Goal: Information Seeking & Learning: Check status

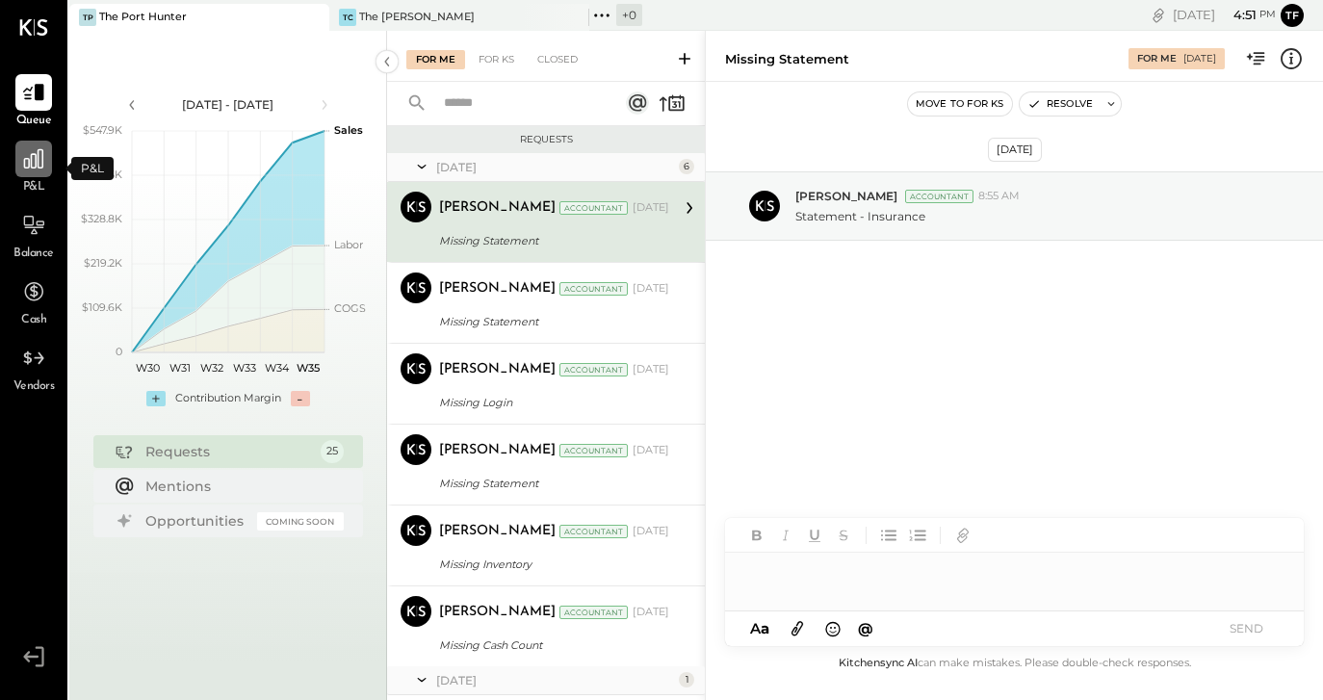
click at [37, 166] on icon at bounding box center [33, 158] width 25 height 25
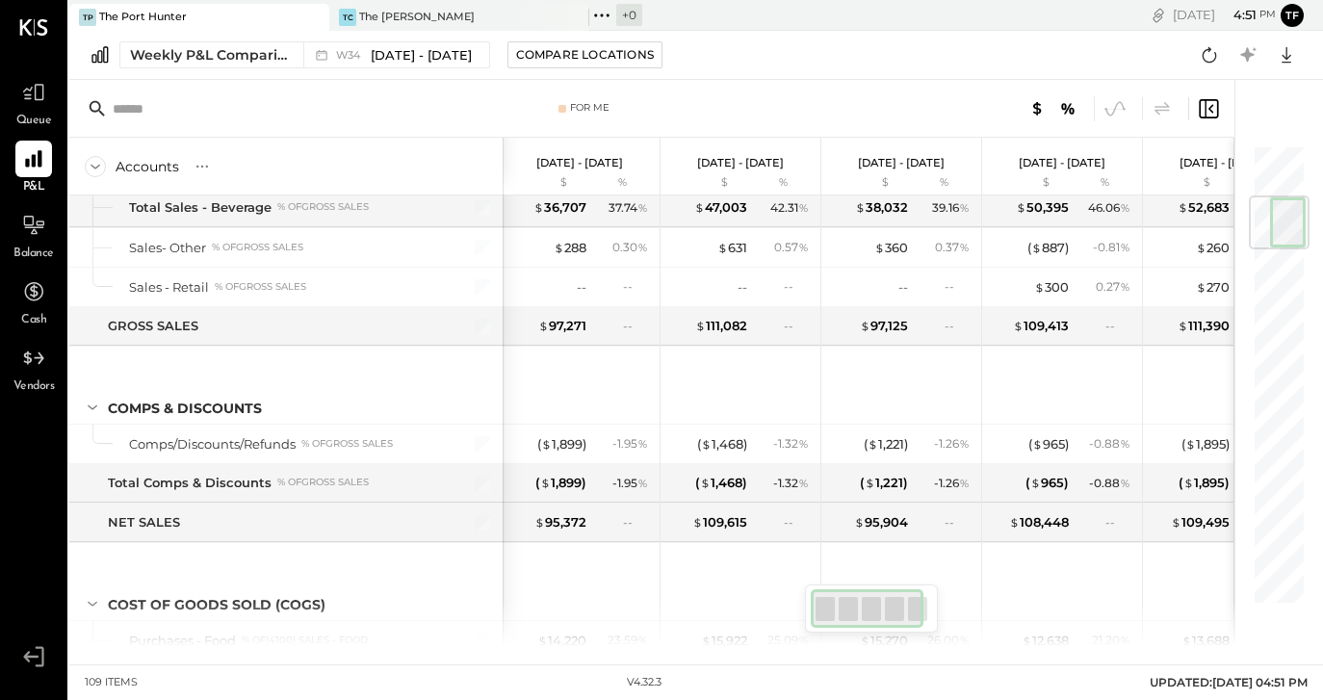
scroll to position [0, 1]
click at [1119, 101] on icon at bounding box center [1115, 108] width 25 height 25
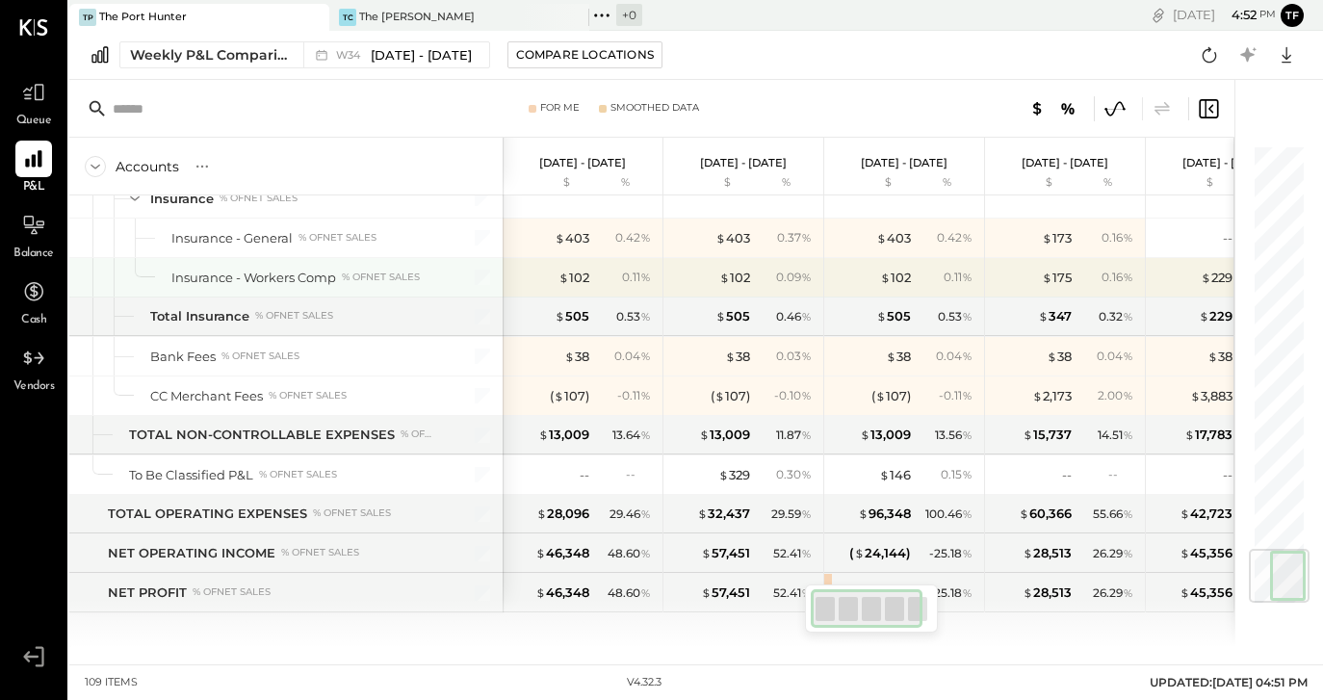
scroll to position [3422, 0]
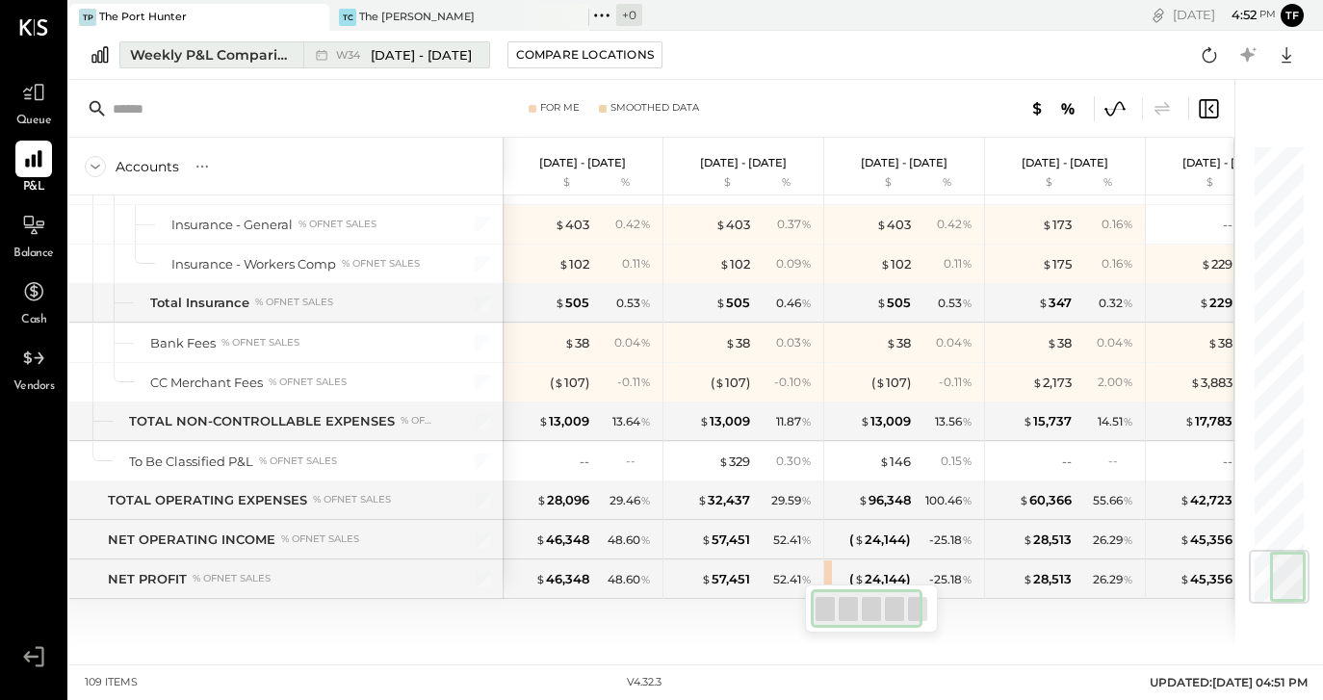
click at [257, 57] on div "Weekly P&L Comparison" at bounding box center [211, 54] width 162 height 19
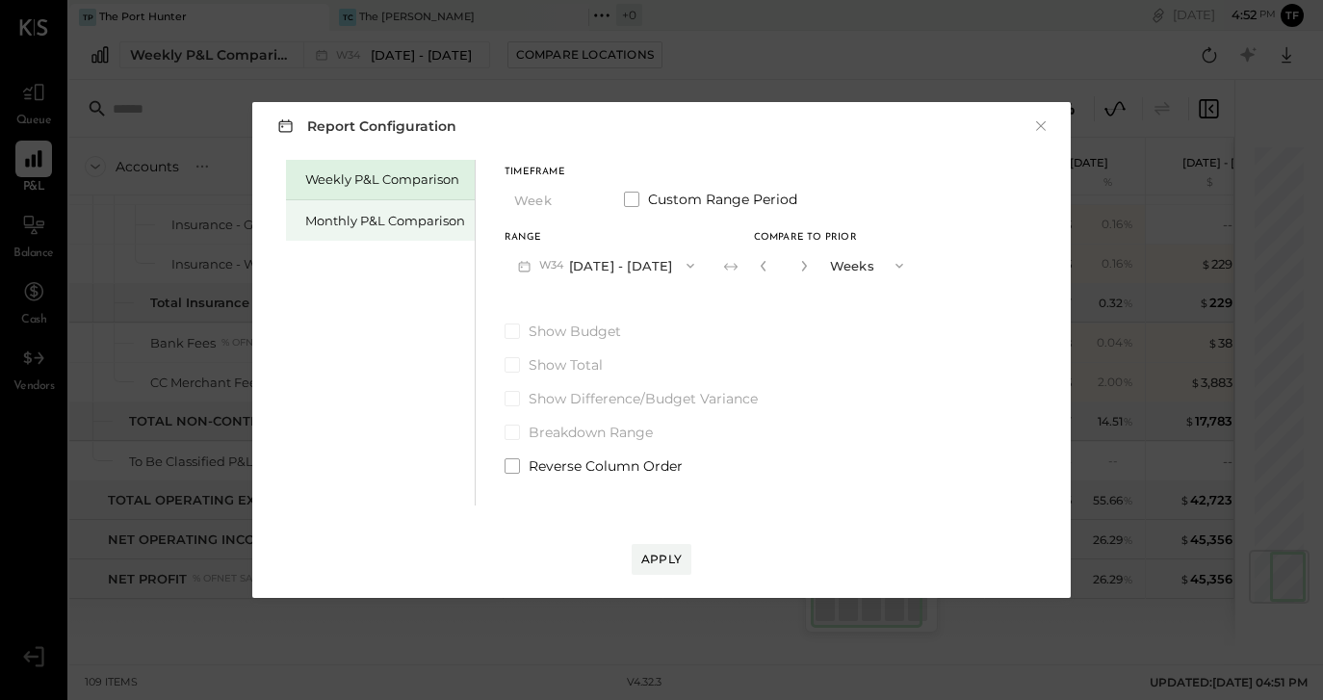
click at [427, 213] on div "Monthly P&L Comparison" at bounding box center [385, 221] width 160 height 18
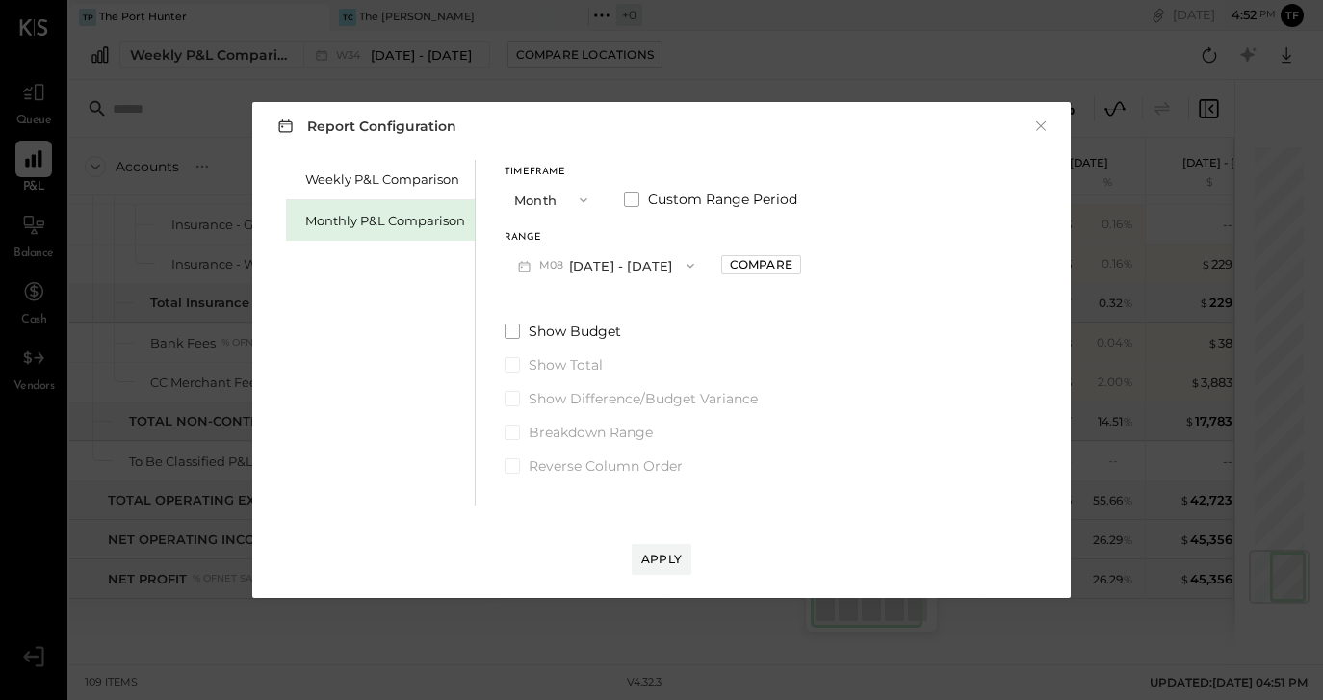
click at [585, 199] on icon "button" at bounding box center [583, 200] width 15 height 15
click at [571, 306] on div "Year" at bounding box center [553, 303] width 94 height 35
click at [676, 556] on div "Apply" at bounding box center [661, 559] width 40 height 16
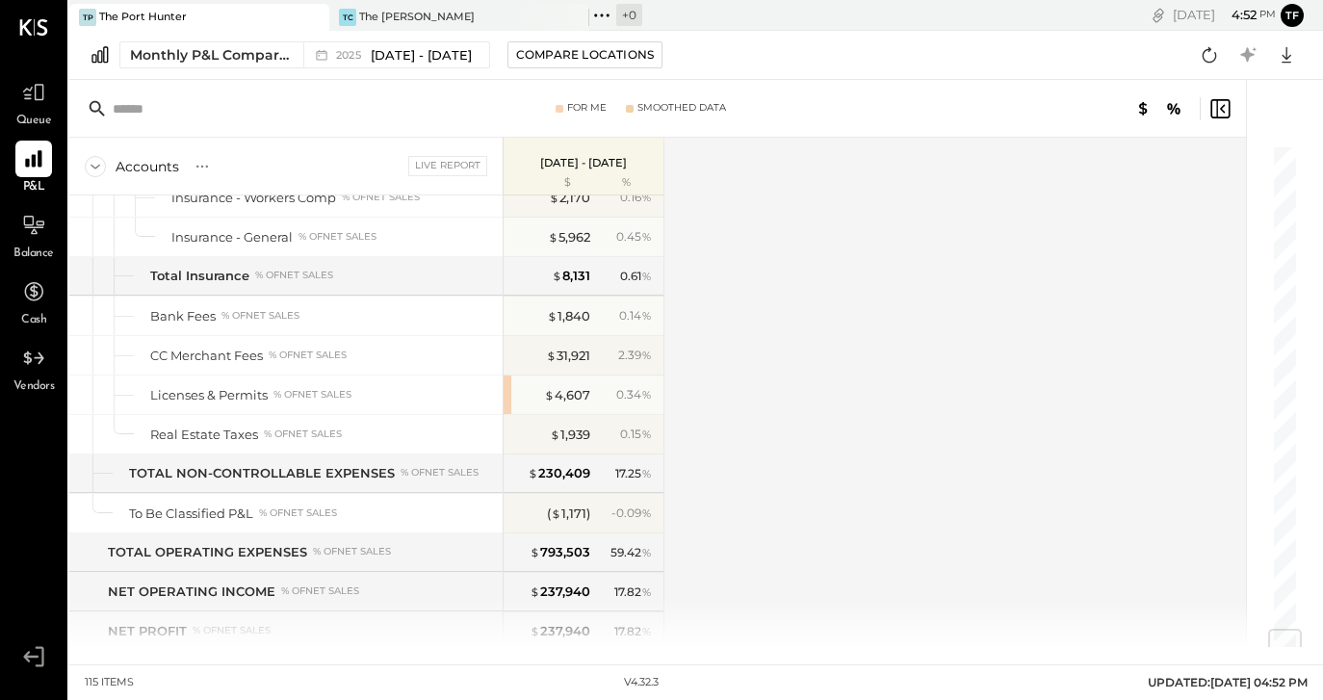
scroll to position [4092, 0]
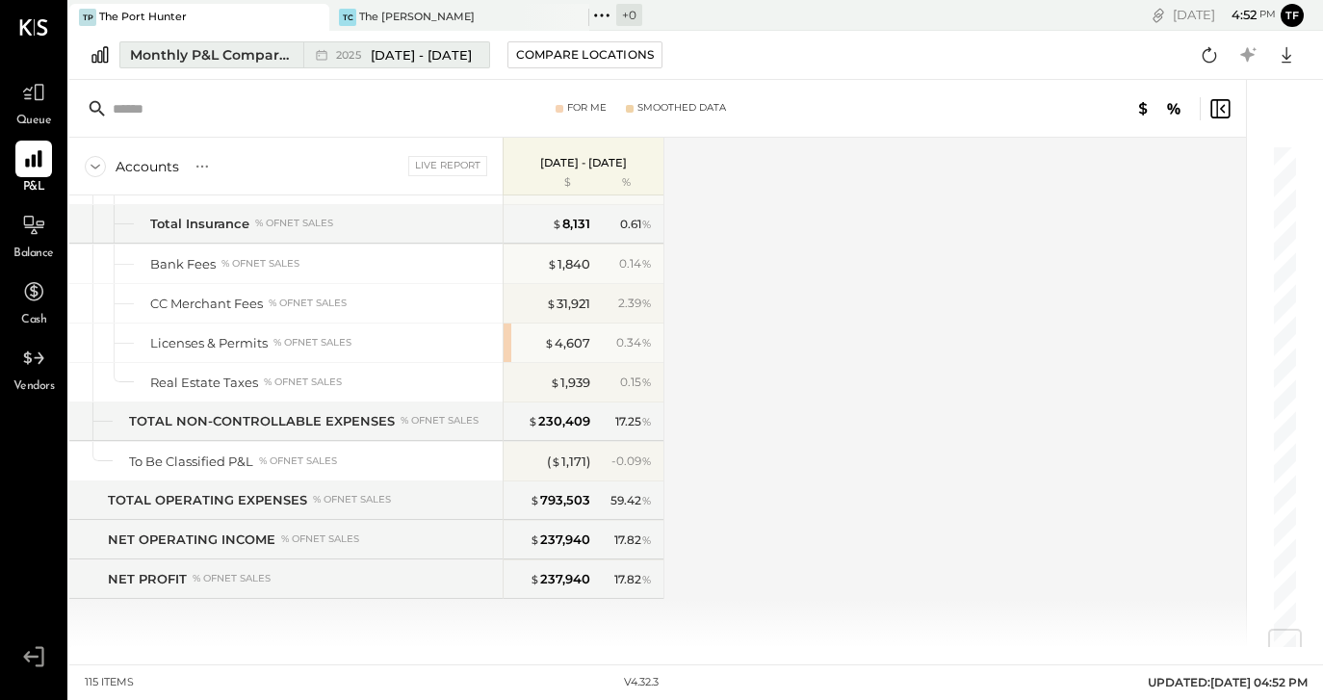
click at [378, 61] on span "[DATE] - [DATE]" at bounding box center [421, 55] width 101 height 18
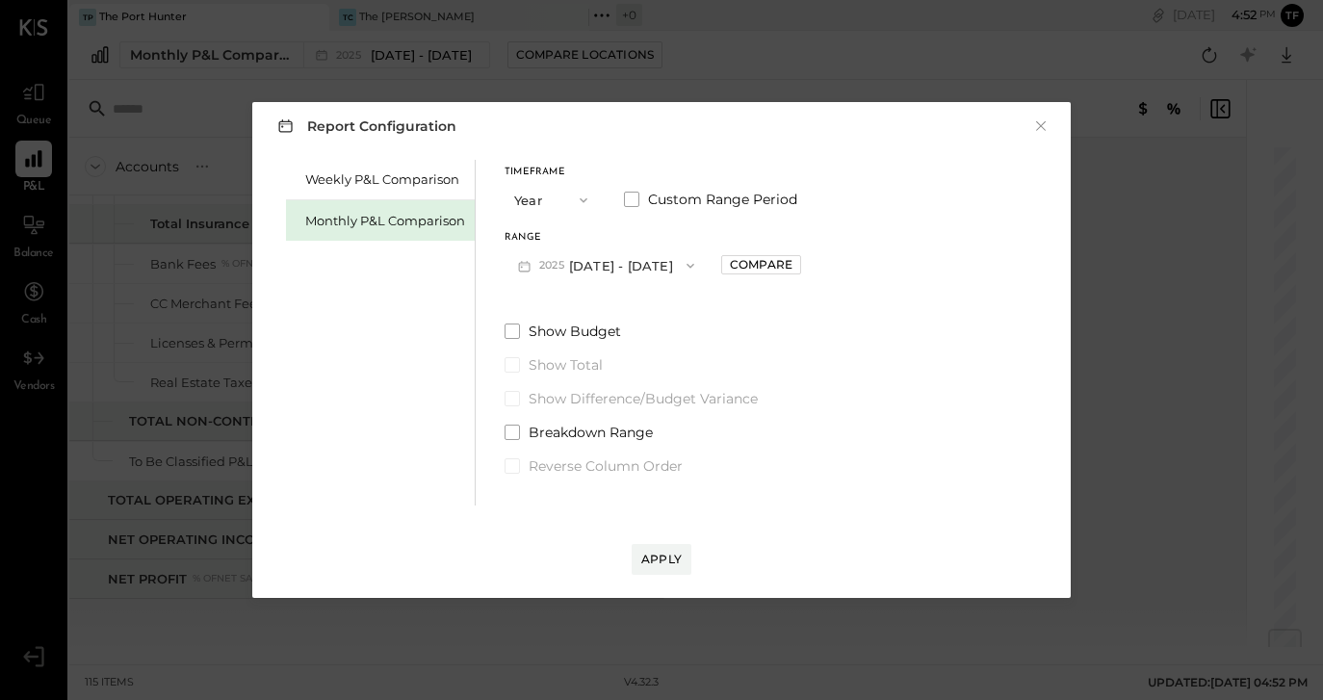
click at [536, 197] on button "Year" at bounding box center [553, 200] width 96 height 36
click at [552, 272] on div "YTD" at bounding box center [553, 268] width 94 height 35
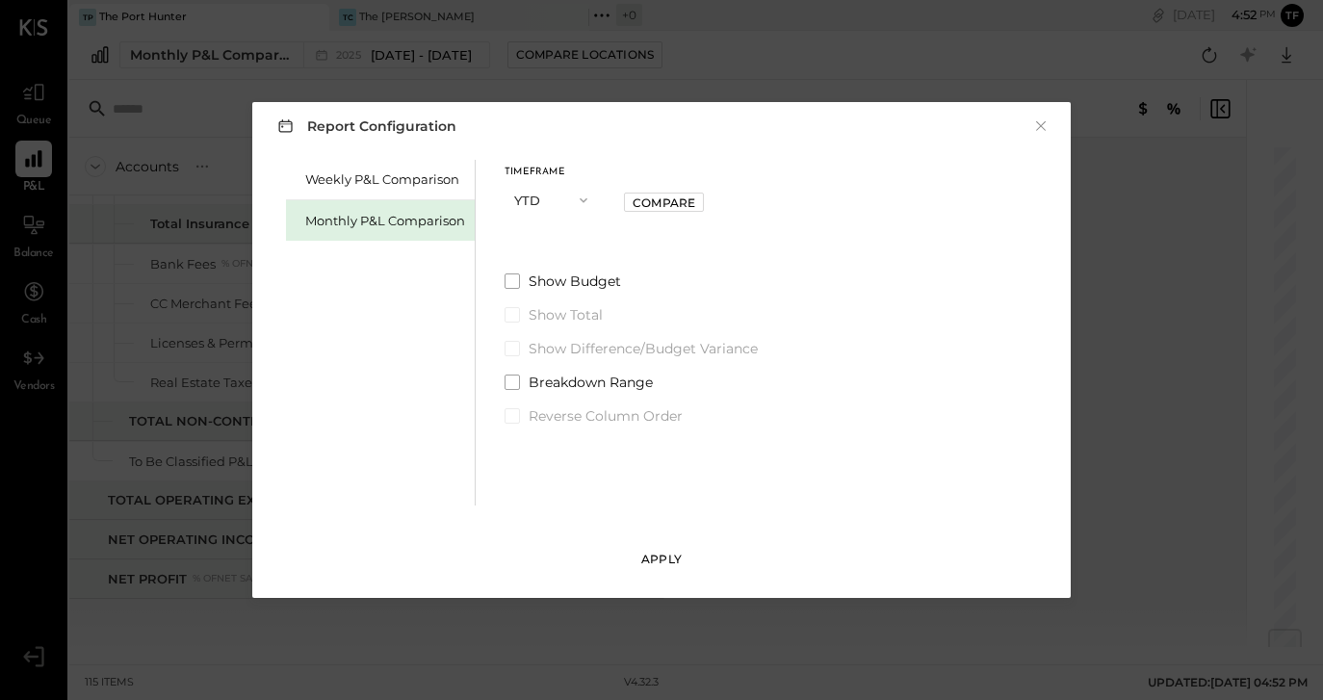
click at [659, 552] on div "Apply" at bounding box center [661, 559] width 40 height 16
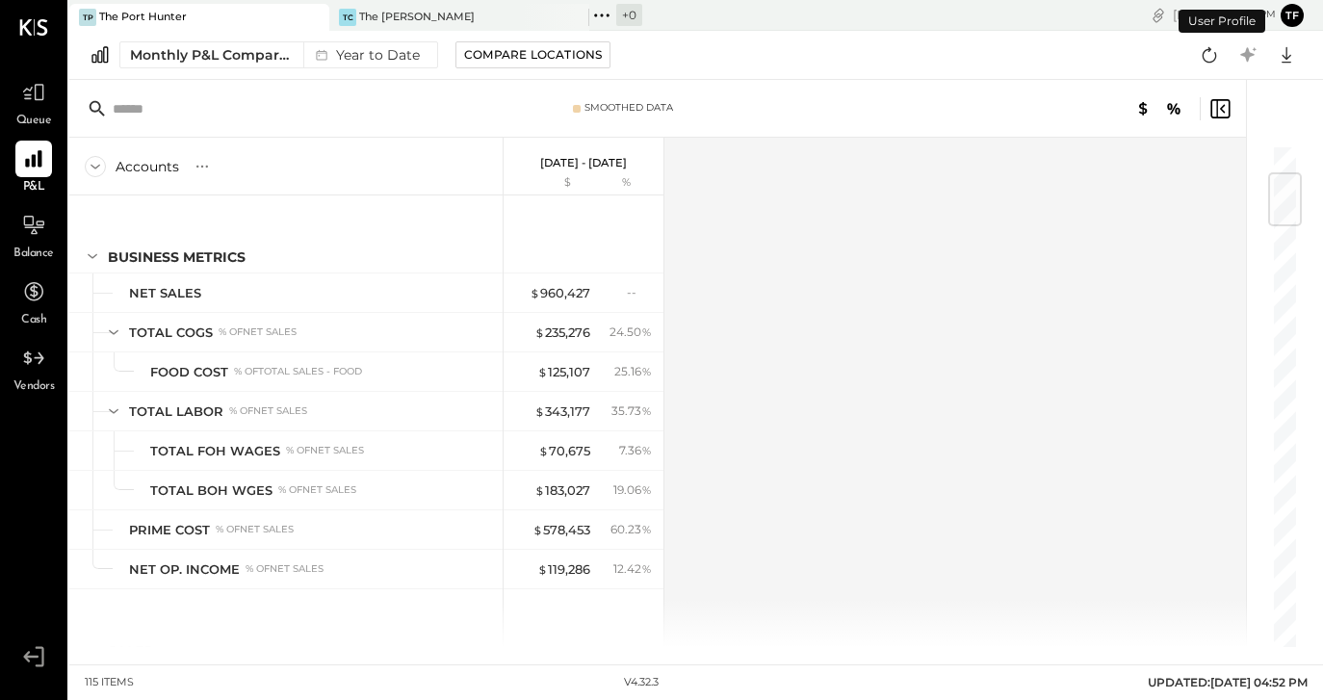
scroll to position [246, 0]
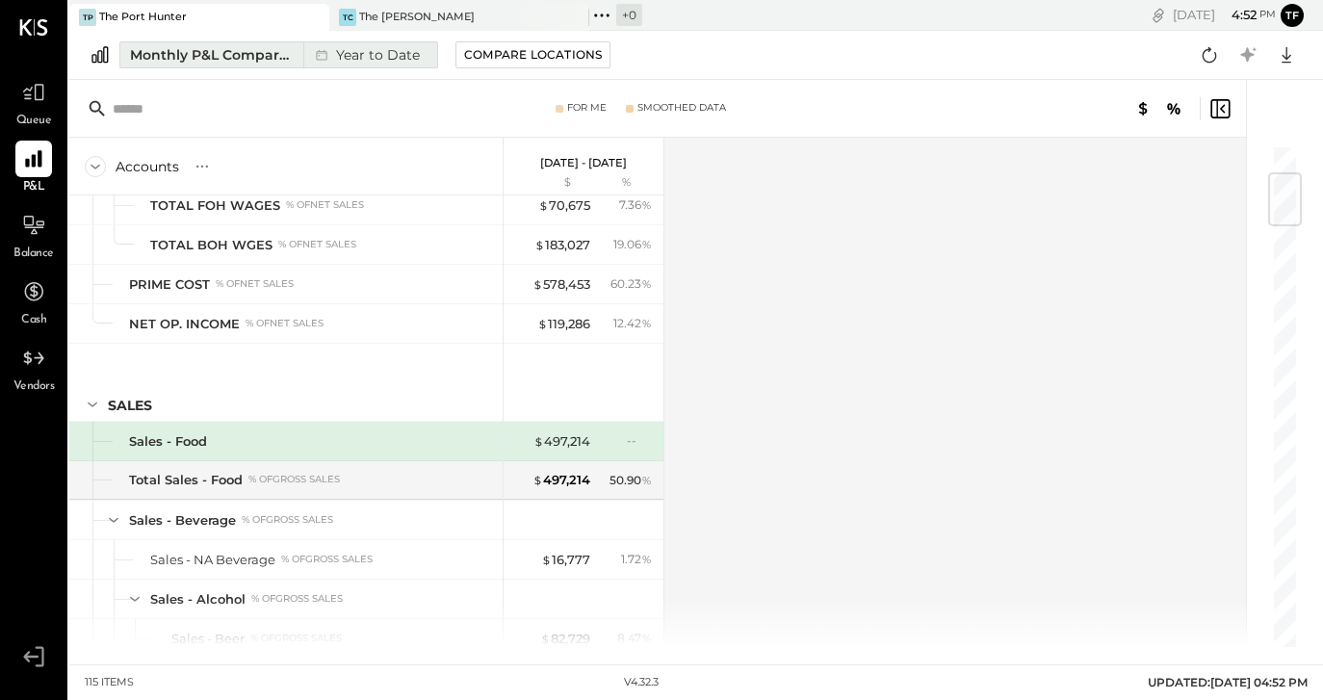
click at [254, 51] on div "Monthly P&L Comparison" at bounding box center [211, 54] width 162 height 19
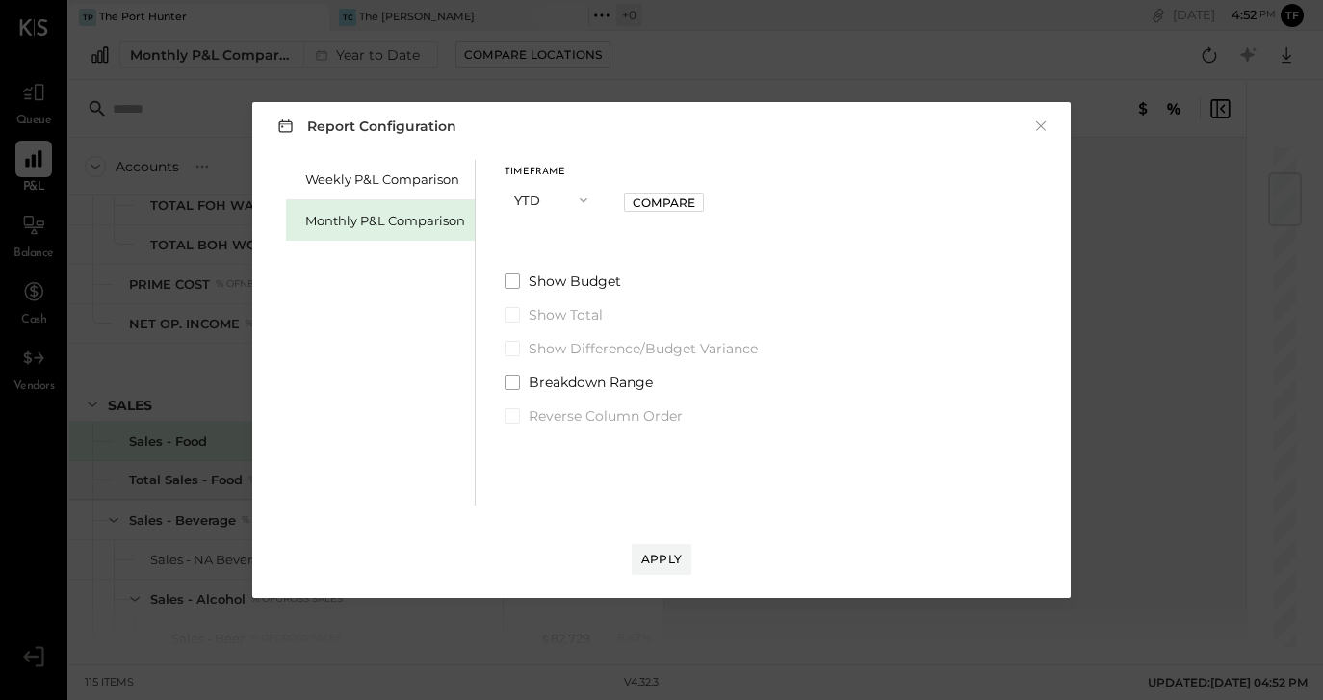
click at [582, 210] on button "YTD" at bounding box center [553, 200] width 96 height 36
click at [574, 289] on div "Year" at bounding box center [553, 303] width 94 height 35
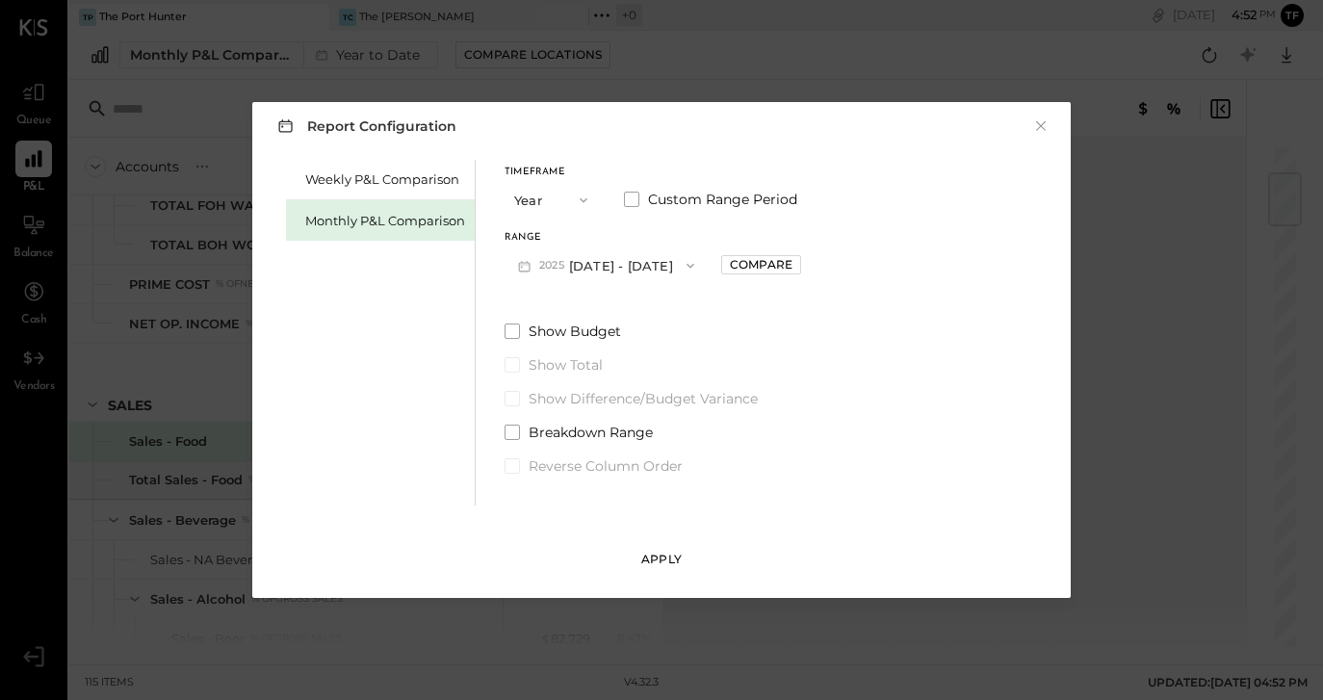
click at [666, 552] on div "Apply" at bounding box center [661, 559] width 40 height 16
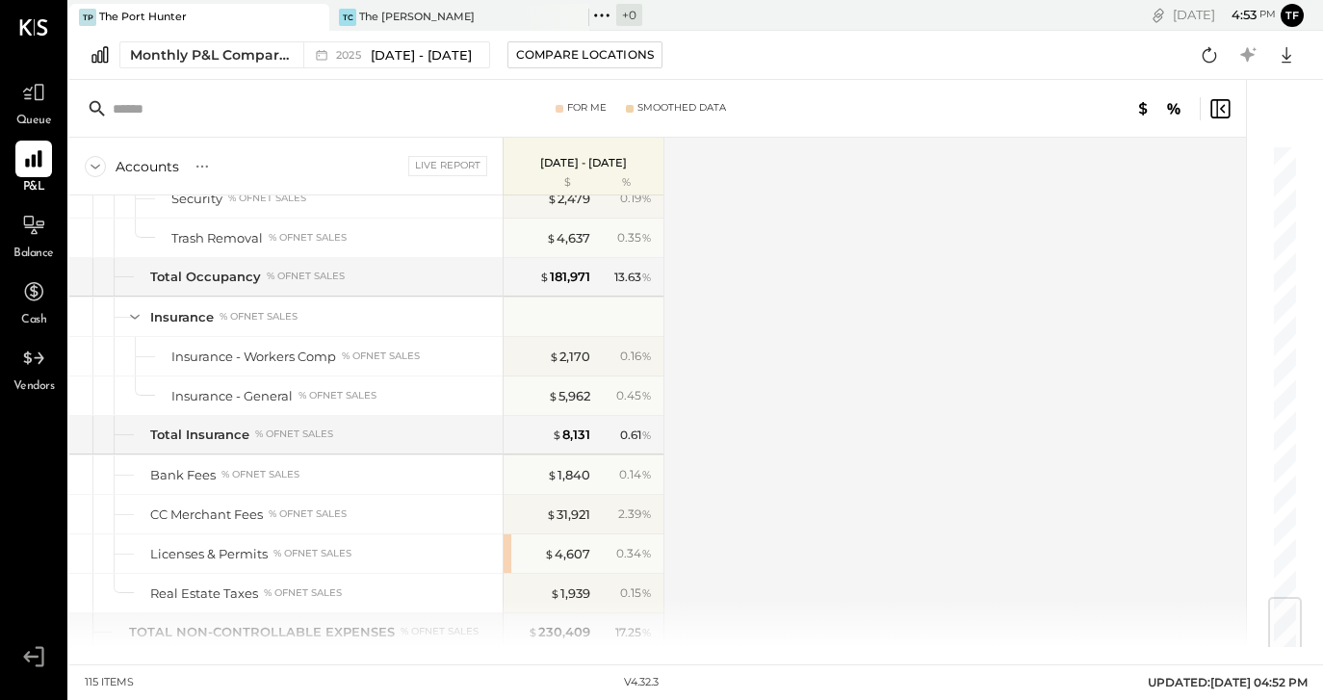
scroll to position [4092, 0]
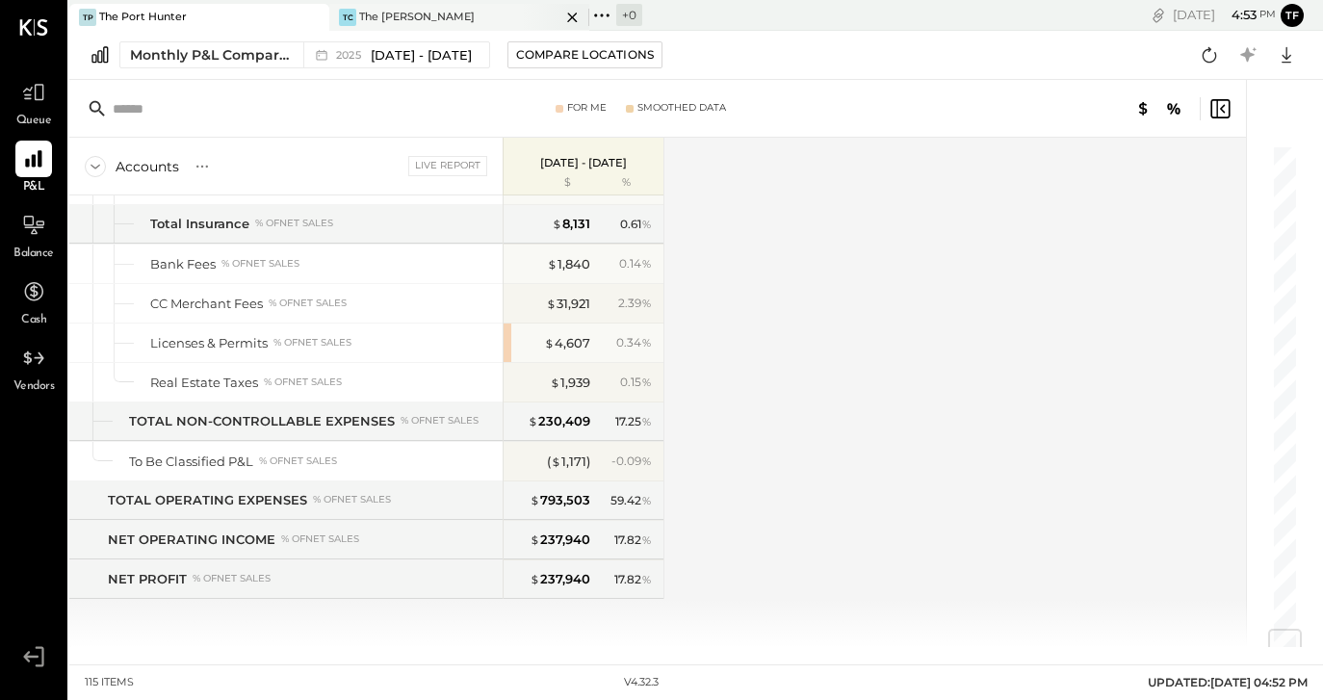
click at [399, 18] on div "The [PERSON_NAME]" at bounding box center [417, 17] width 116 height 15
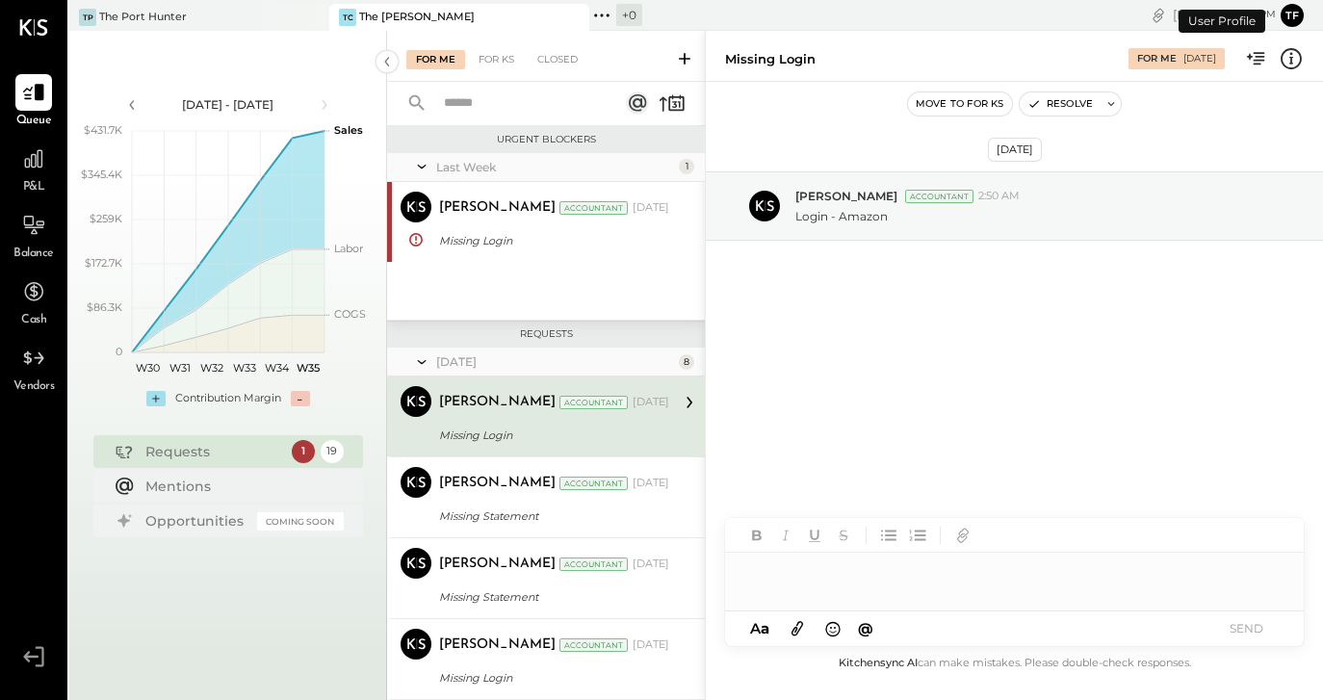
scroll to position [3, 0]
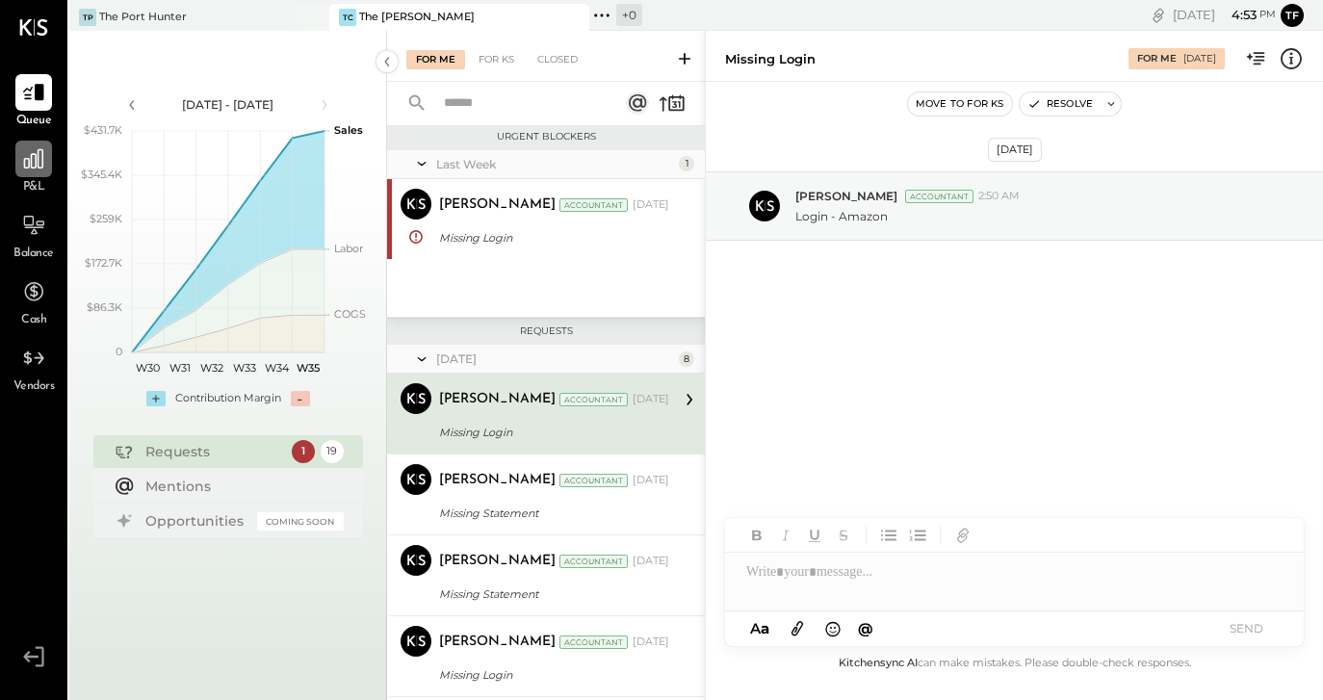
click at [47, 173] on div at bounding box center [33, 159] width 37 height 37
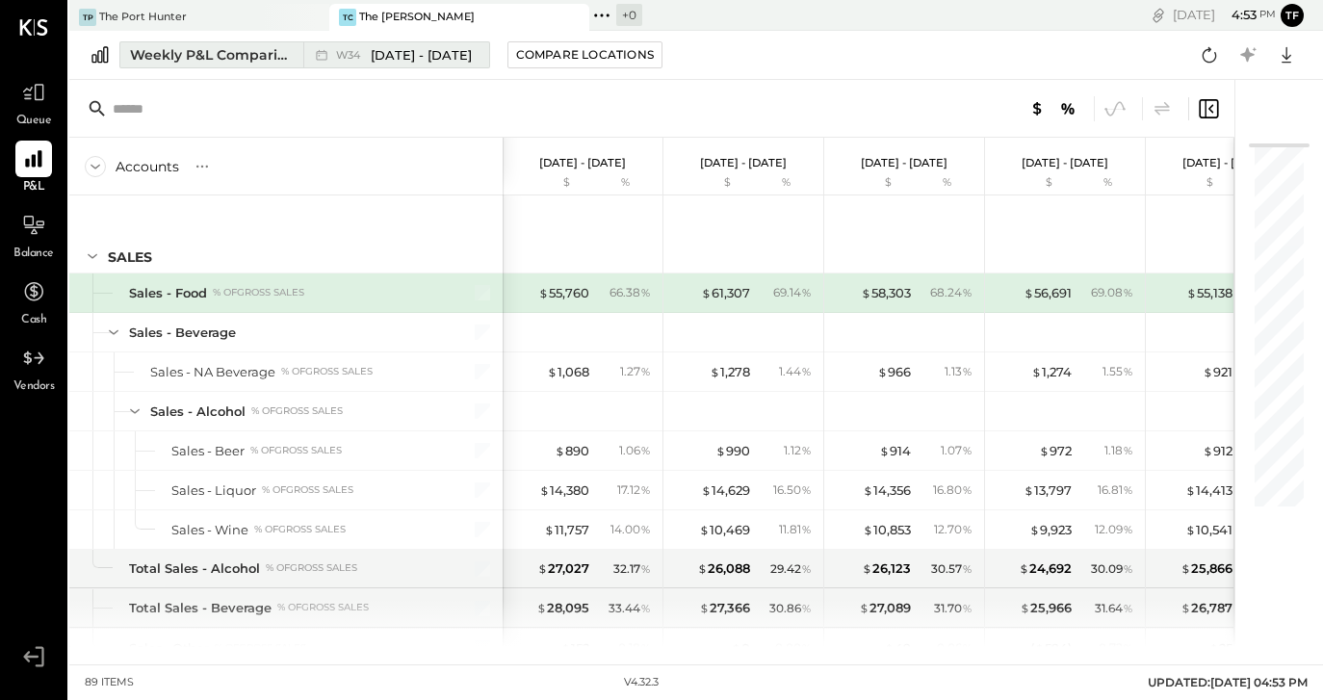
click at [228, 50] on div "Weekly P&L Comparison" at bounding box center [211, 54] width 162 height 19
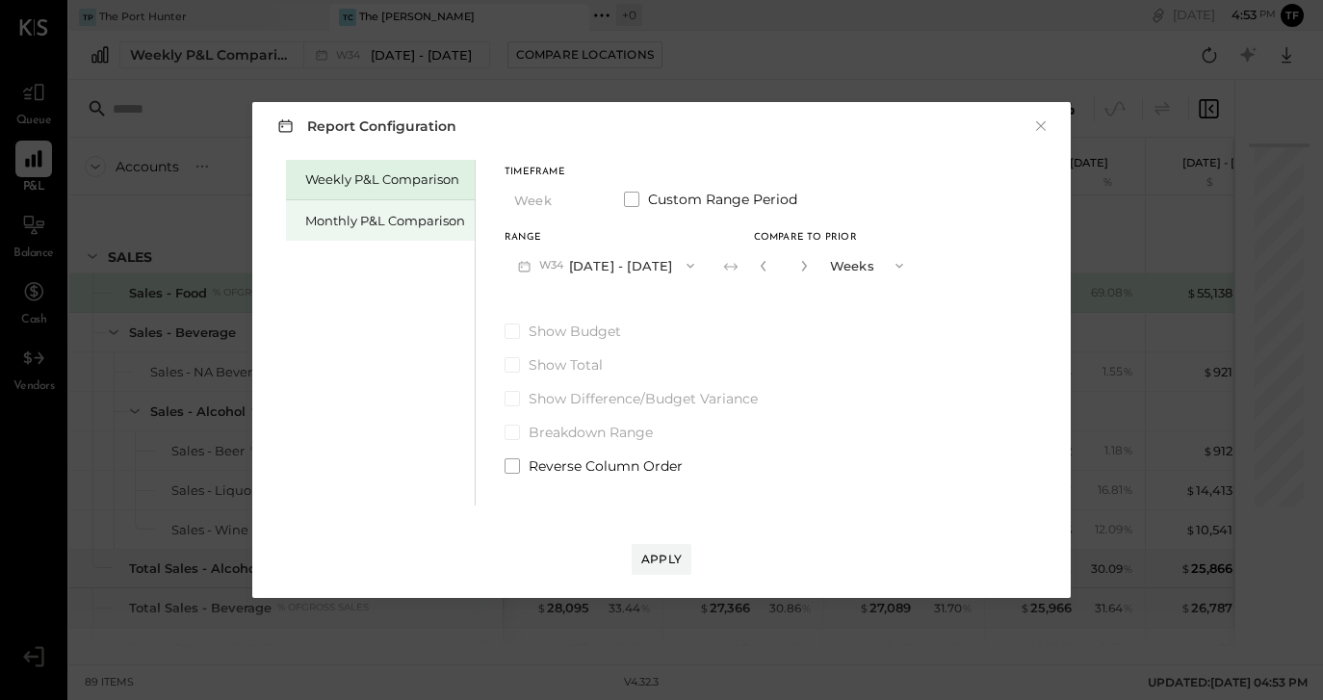
click at [402, 223] on div "Monthly P&L Comparison" at bounding box center [385, 221] width 160 height 18
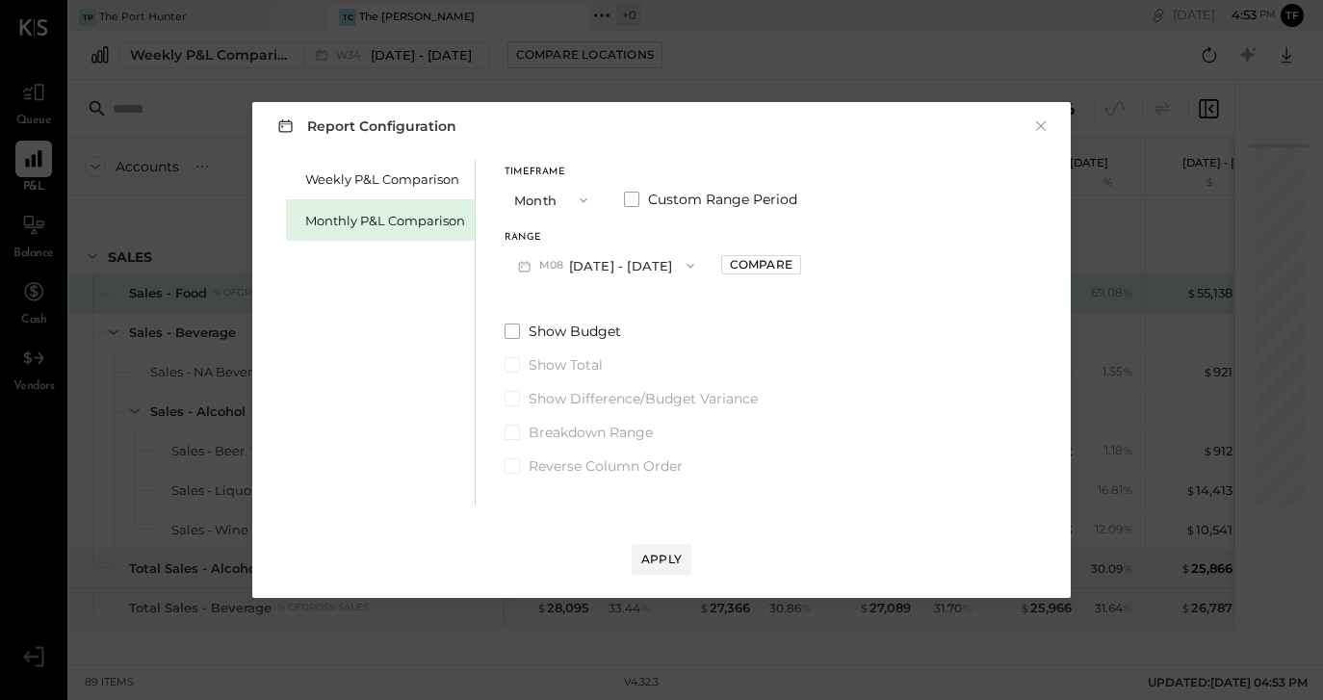
click at [586, 194] on icon "button" at bounding box center [583, 200] width 15 height 15
click at [570, 304] on div "Year" at bounding box center [553, 303] width 94 height 35
click at [660, 546] on button "Apply" at bounding box center [662, 559] width 60 height 31
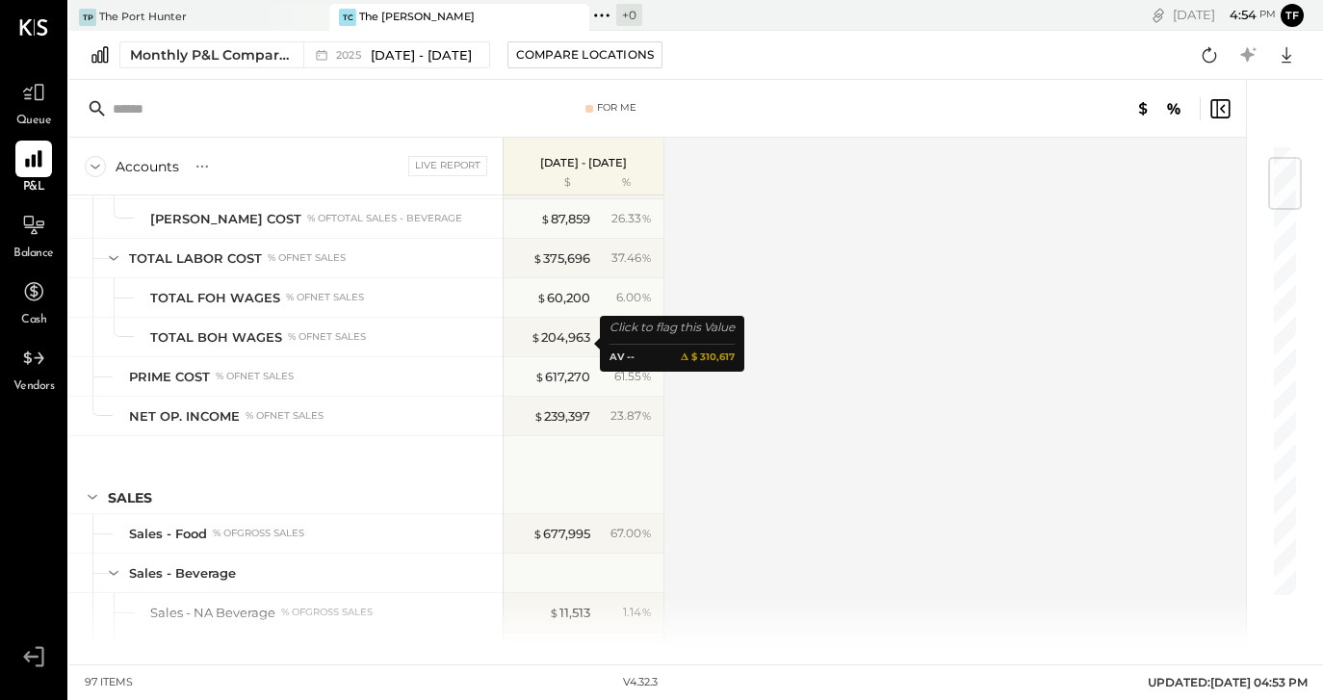
scroll to position [115, 0]
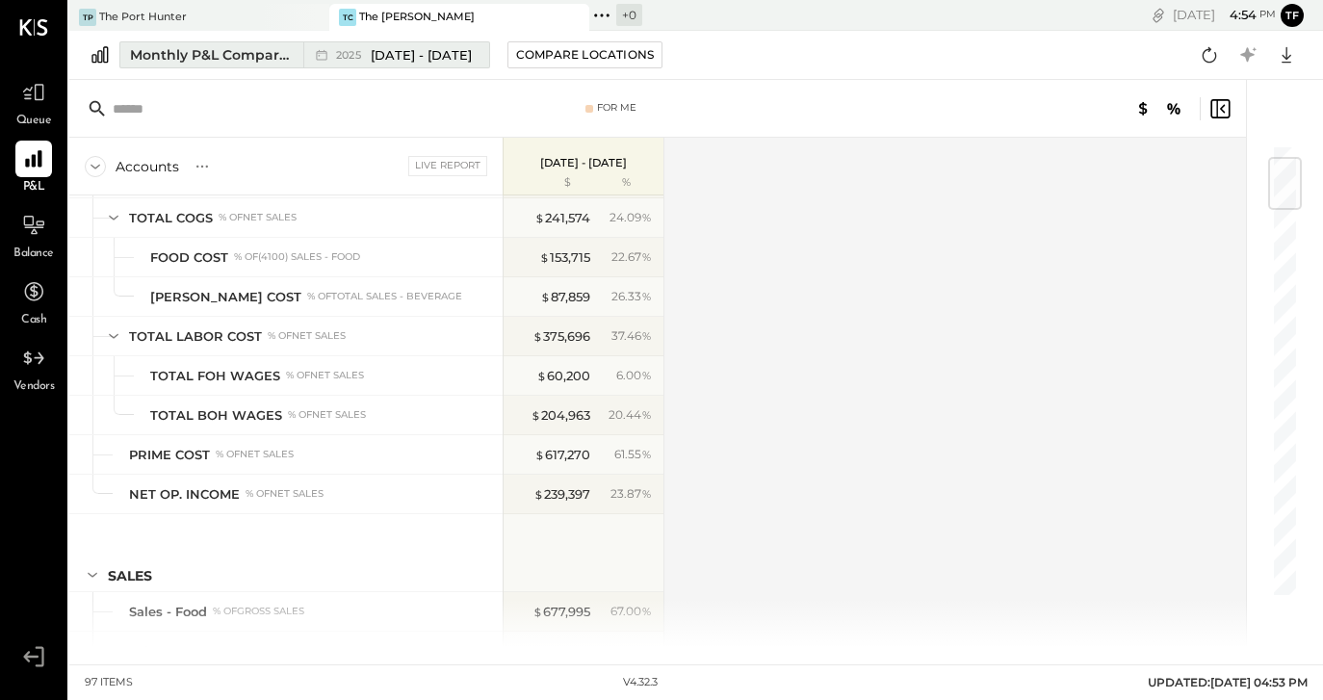
click at [453, 50] on span "[DATE] - [DATE]" at bounding box center [421, 55] width 101 height 18
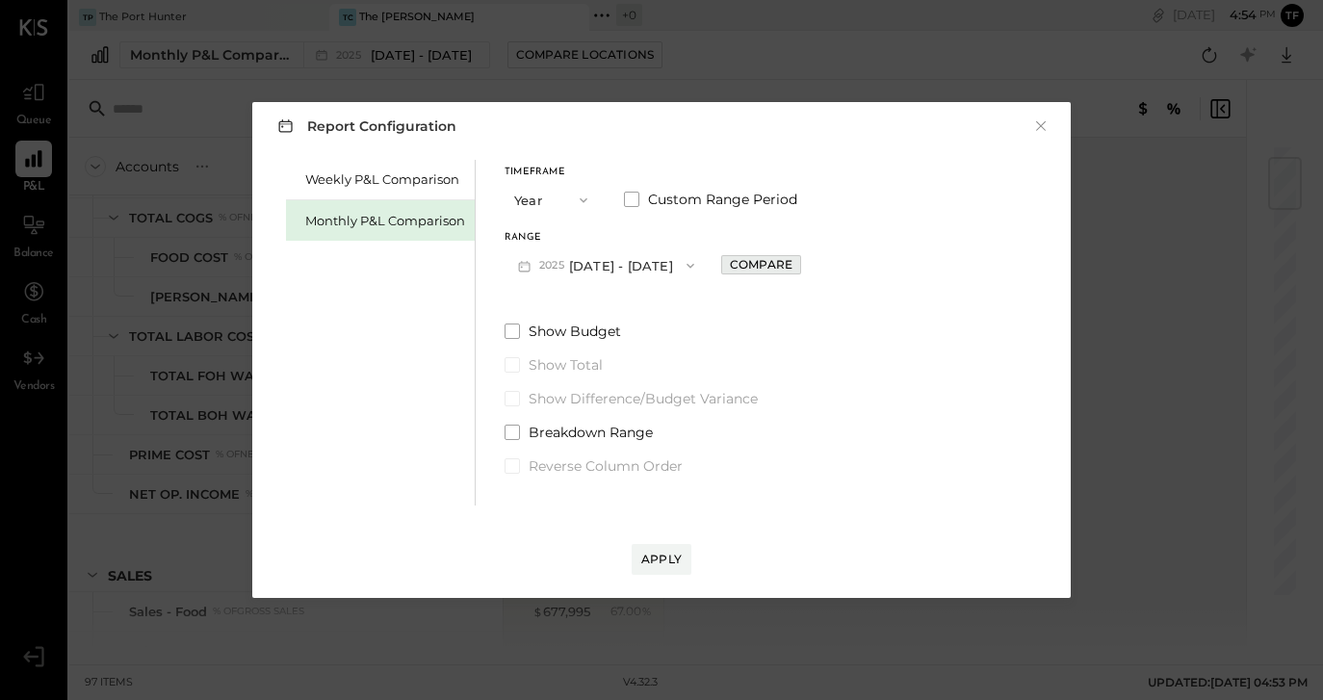
click at [789, 267] on div "Compare" at bounding box center [761, 264] width 63 height 16
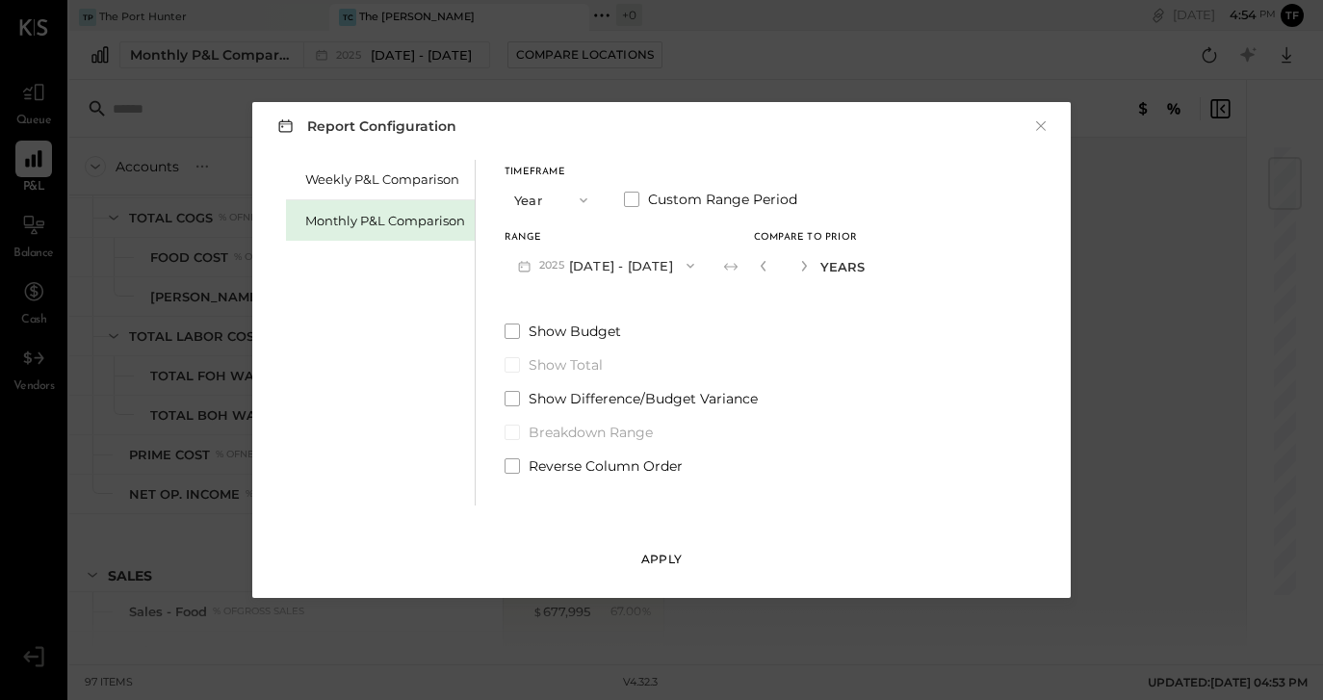
click at [661, 549] on button "Apply" at bounding box center [662, 559] width 60 height 31
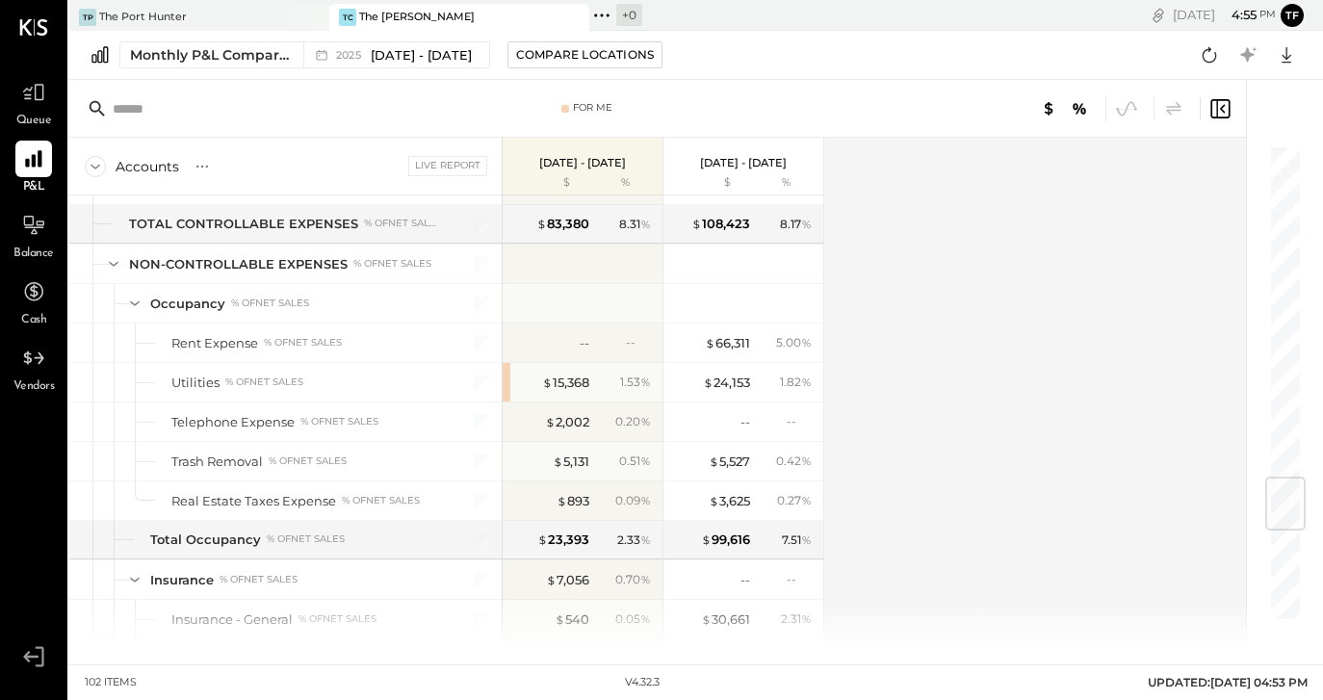
scroll to position [3047, 0]
